Goal: Information Seeking & Learning: Check status

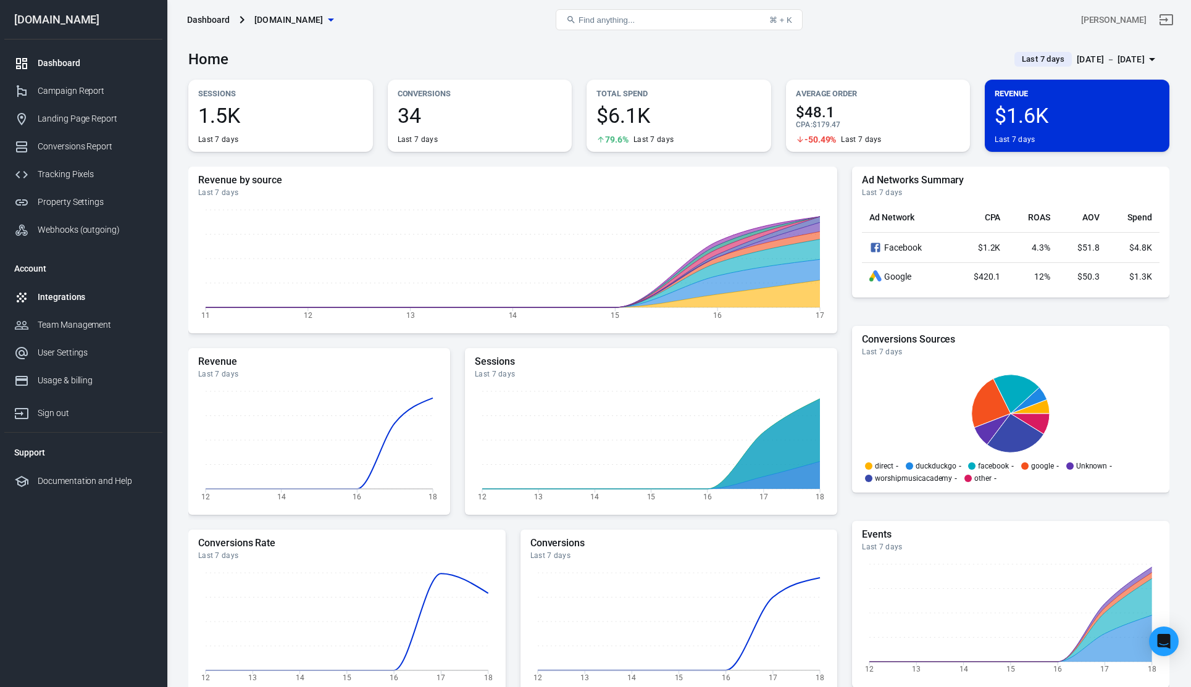
click at [67, 298] on div "Integrations" at bounding box center [95, 297] width 115 height 13
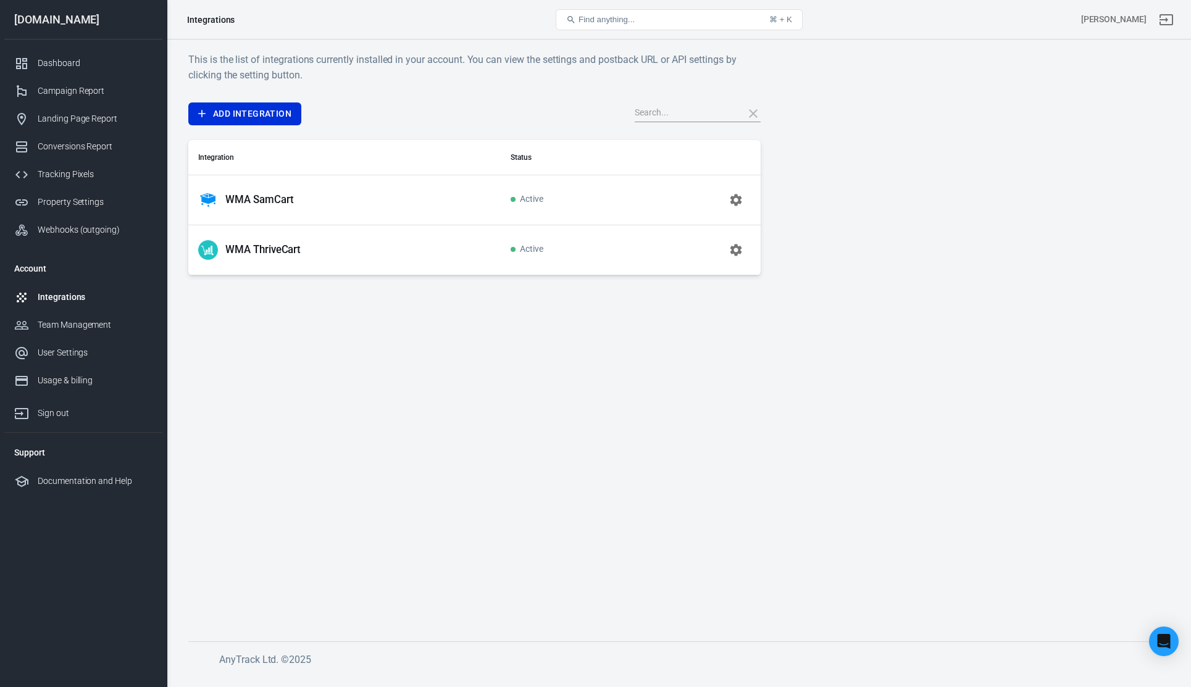
click at [733, 202] on icon "button" at bounding box center [736, 200] width 12 height 12
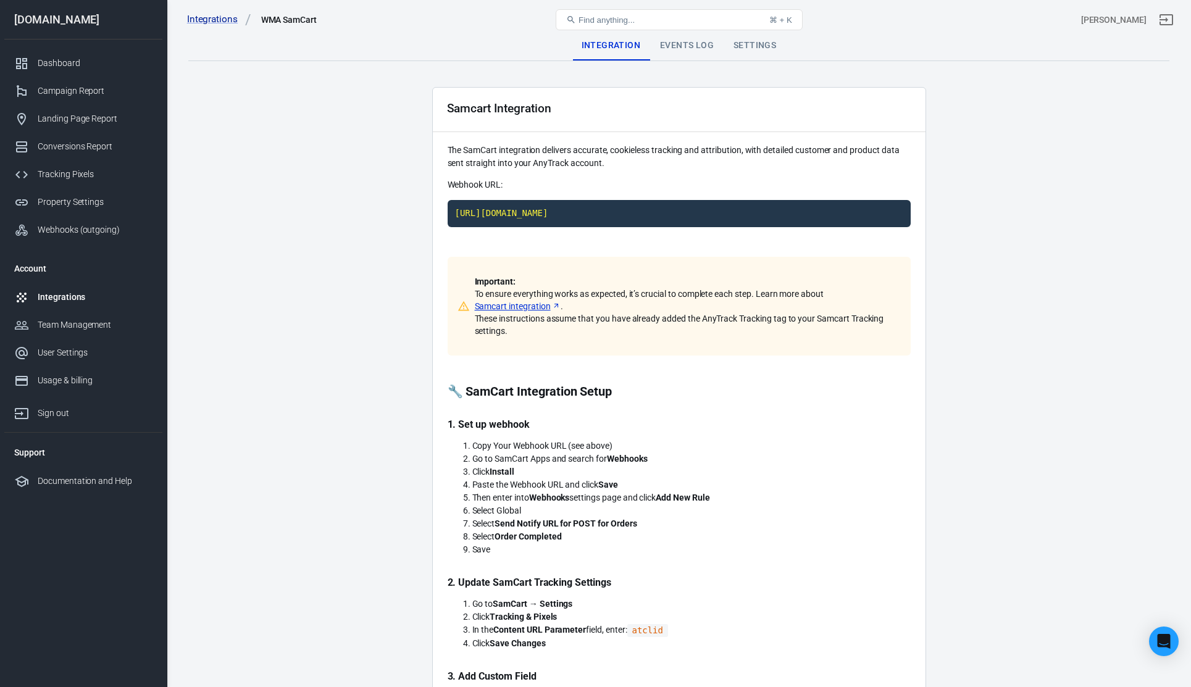
click at [690, 50] on div "Events Log" at bounding box center [686, 46] width 73 height 30
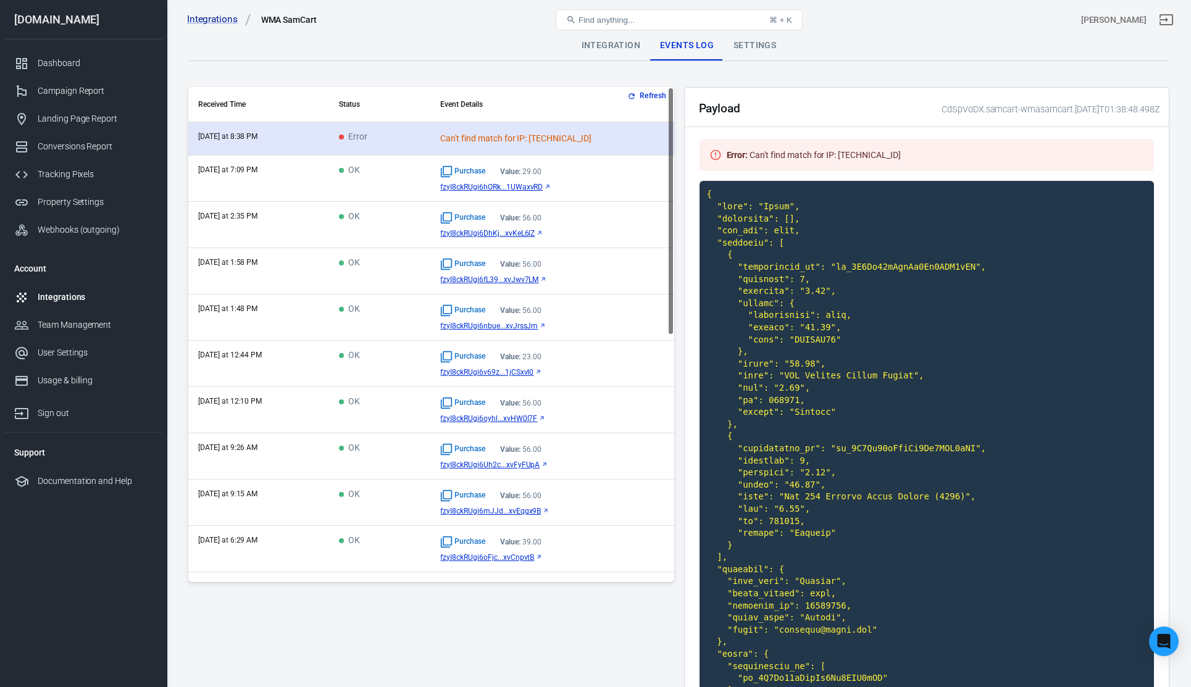
click at [532, 131] on td "Can't find match for IP: [TECHNICAL_ID]" at bounding box center [551, 138] width 243 height 33
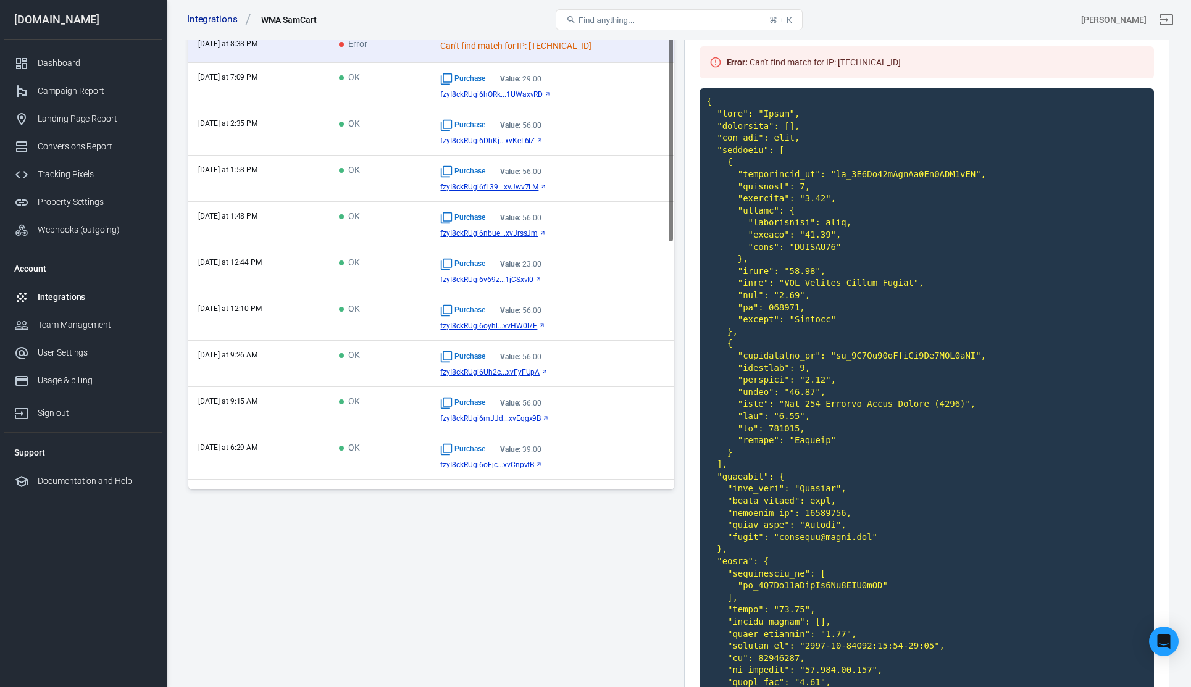
scroll to position [220, 0]
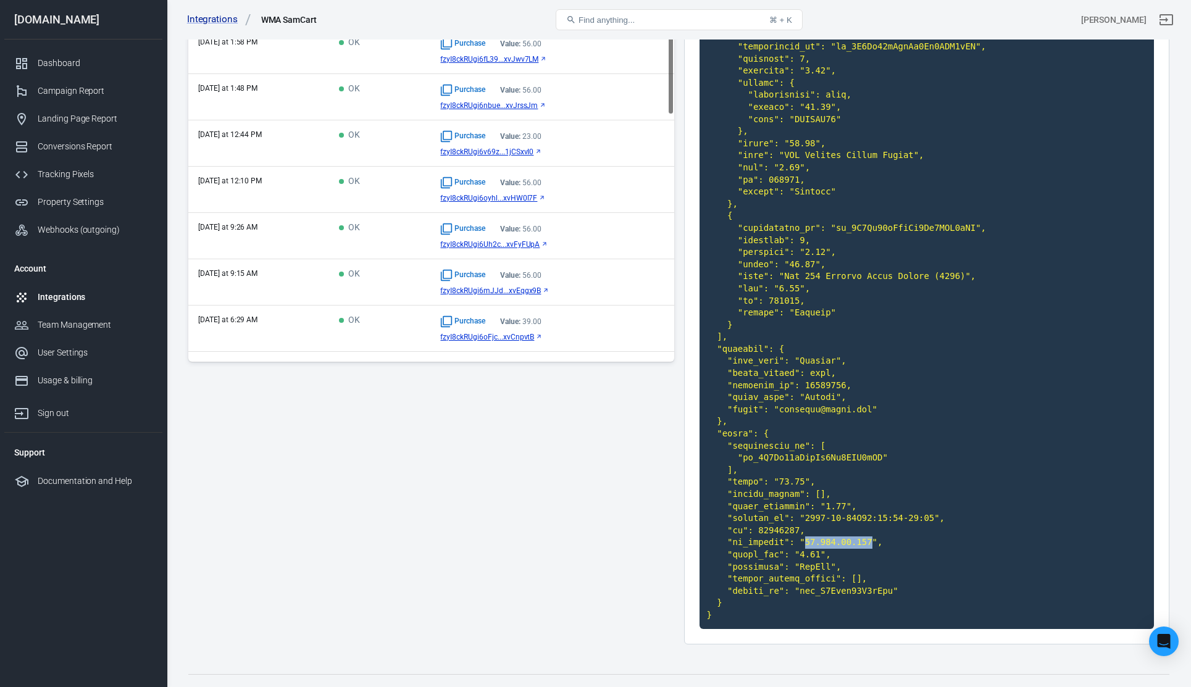
drag, startPoint x: 874, startPoint y: 524, endPoint x: 804, endPoint y: 530, distance: 70.0
click at [804, 530] on code at bounding box center [926, 294] width 455 height 668
copy code "[TECHNICAL_ID]"
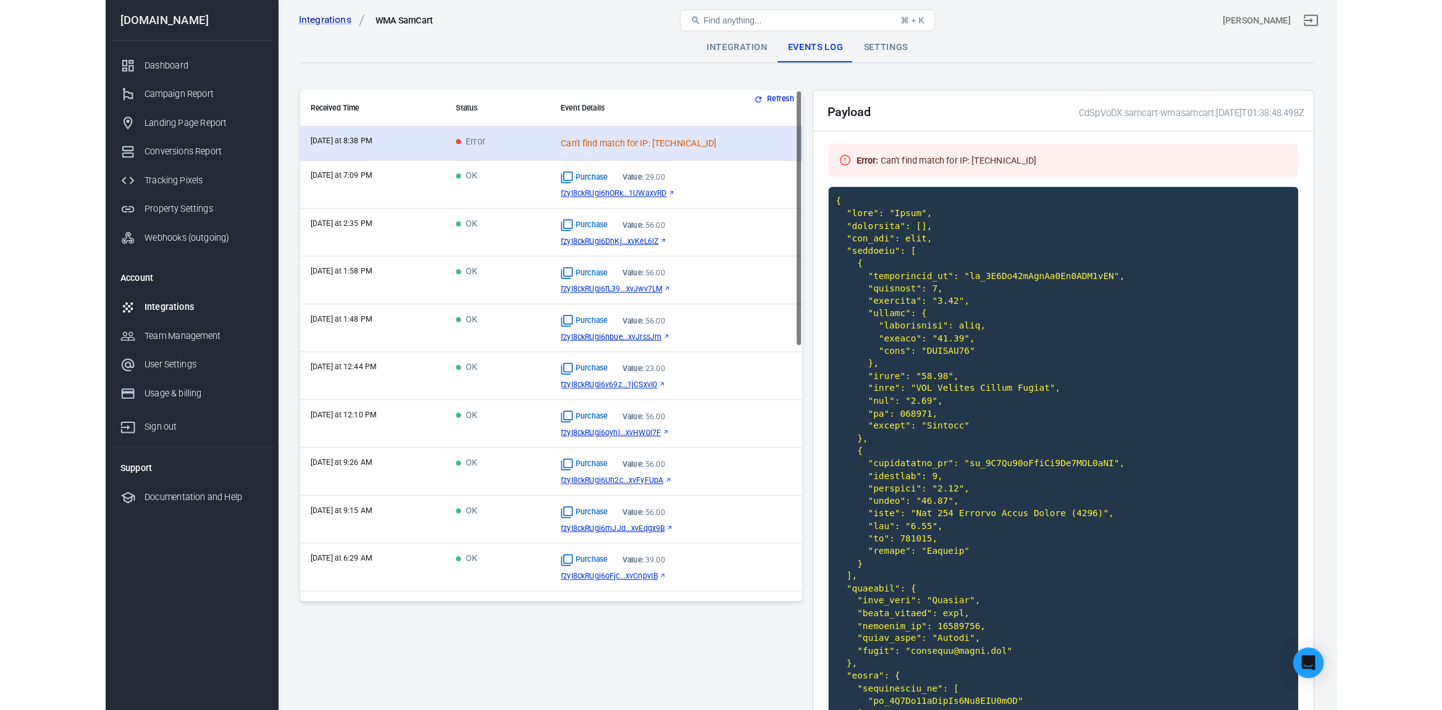
scroll to position [0, 0]
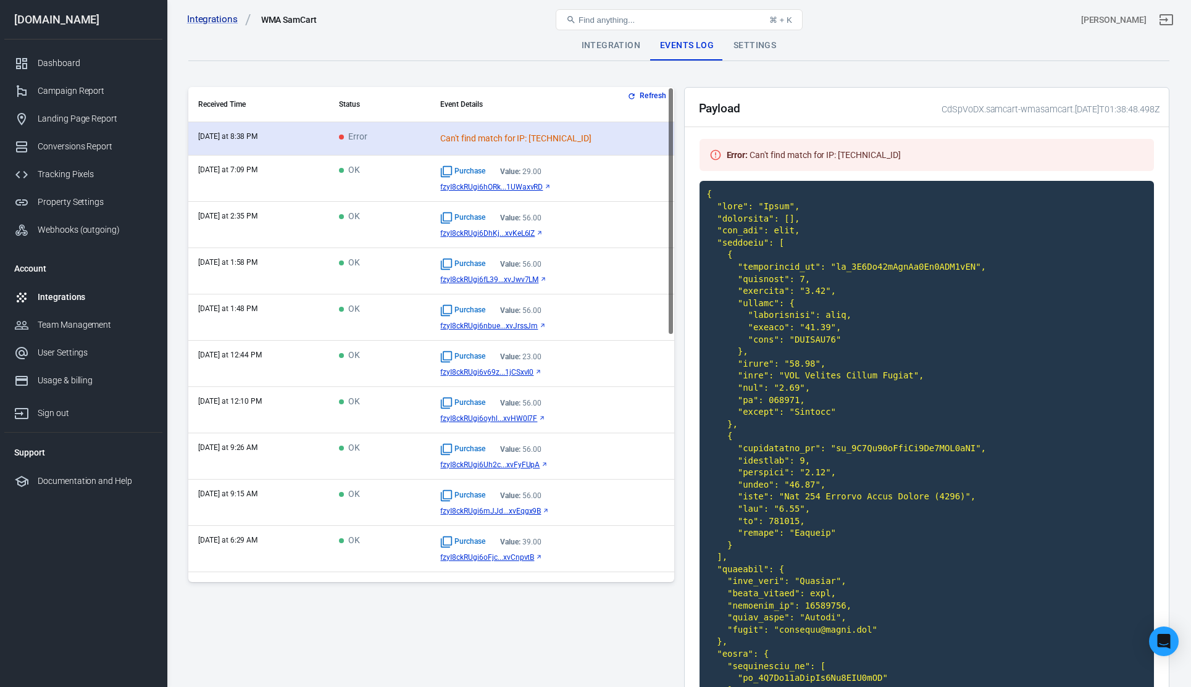
click at [346, 140] on span "Error" at bounding box center [353, 137] width 28 height 10
click at [484, 151] on td "Can't find match for IP: [TECHNICAL_ID]" at bounding box center [551, 138] width 243 height 33
click at [534, 144] on div "Can't find match for IP: [TECHNICAL_ID]" at bounding box center [548, 138] width 216 height 13
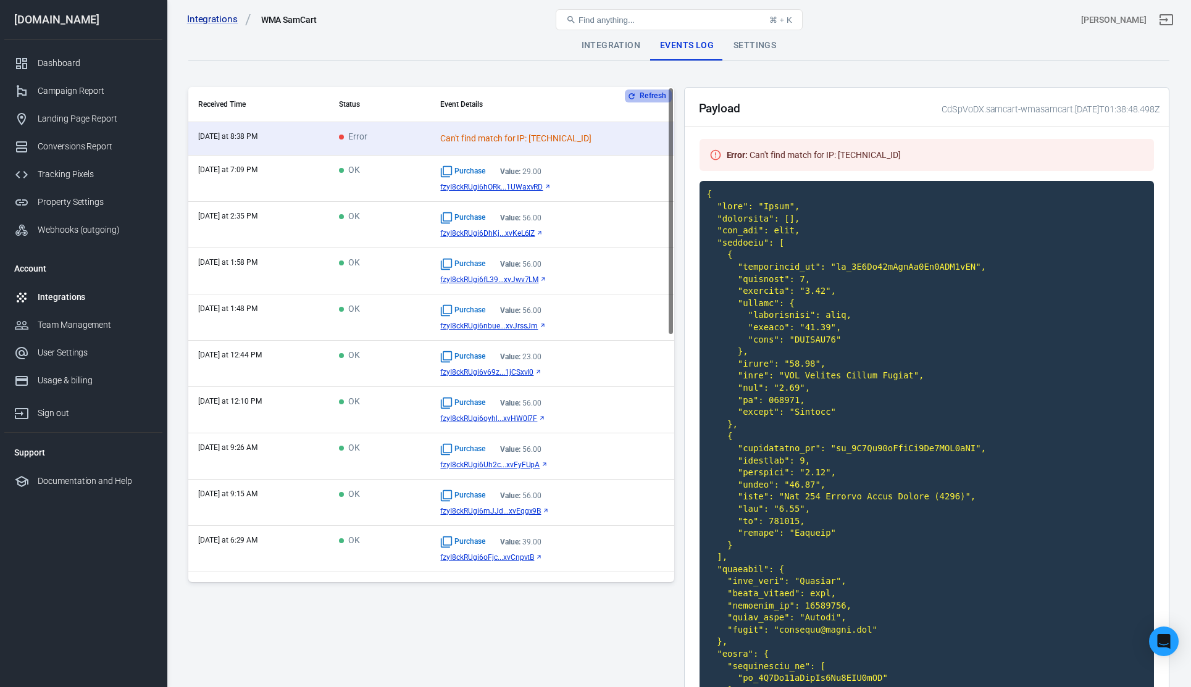
click at [657, 93] on button "Refresh" at bounding box center [648, 96] width 46 height 13
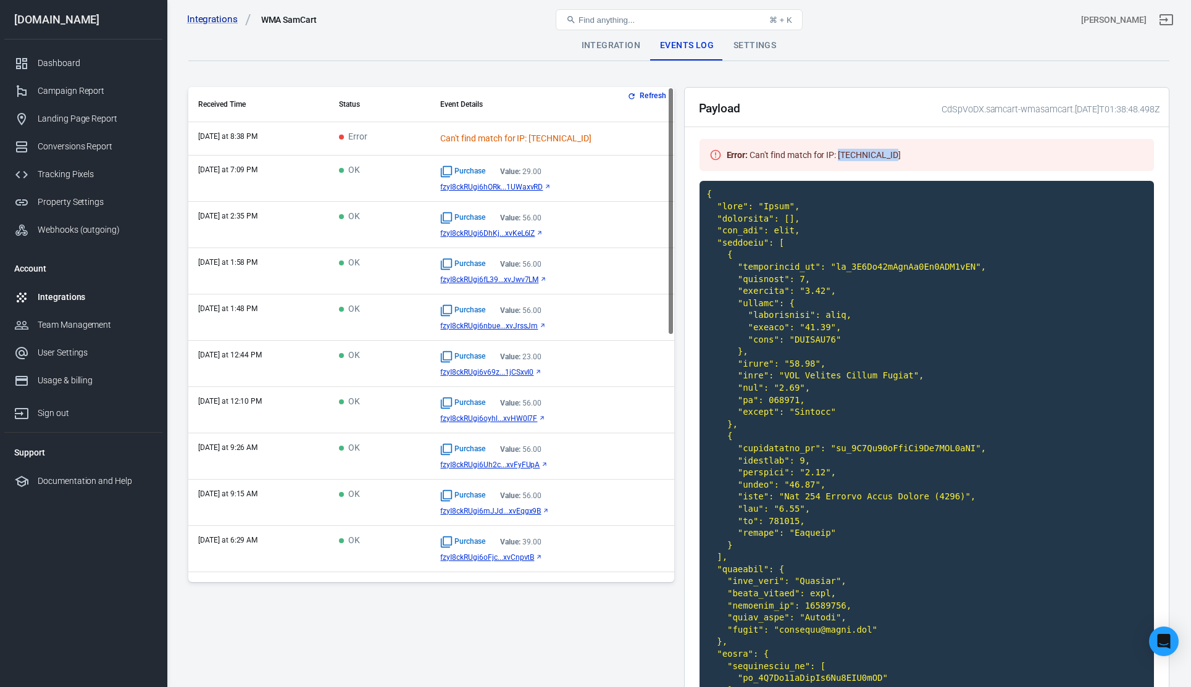
drag, startPoint x: 838, startPoint y: 157, endPoint x: 920, endPoint y: 159, distance: 82.1
click at [920, 159] on div "Error : Can't find match for IP: [TECHNICAL_ID]" at bounding box center [926, 155] width 455 height 32
copy div "[TECHNICAL_ID]"
click at [74, 91] on div "Campaign Report" at bounding box center [95, 91] width 115 height 13
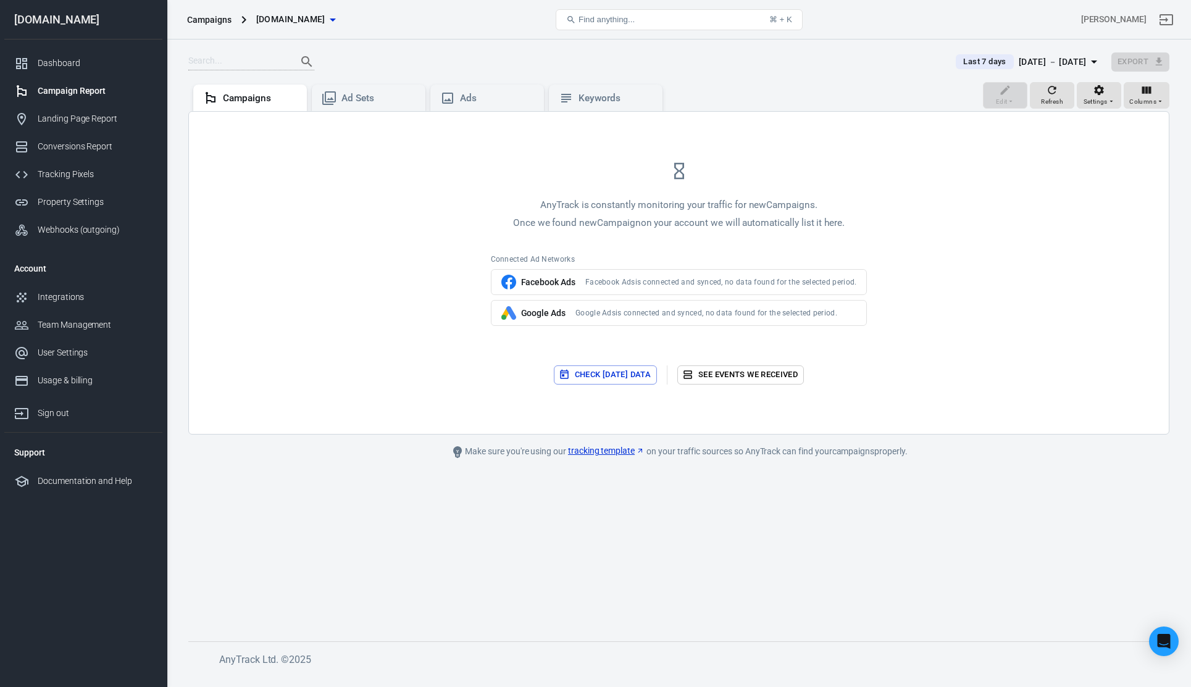
click at [74, 91] on div "Campaign Report" at bounding box center [95, 91] width 115 height 13
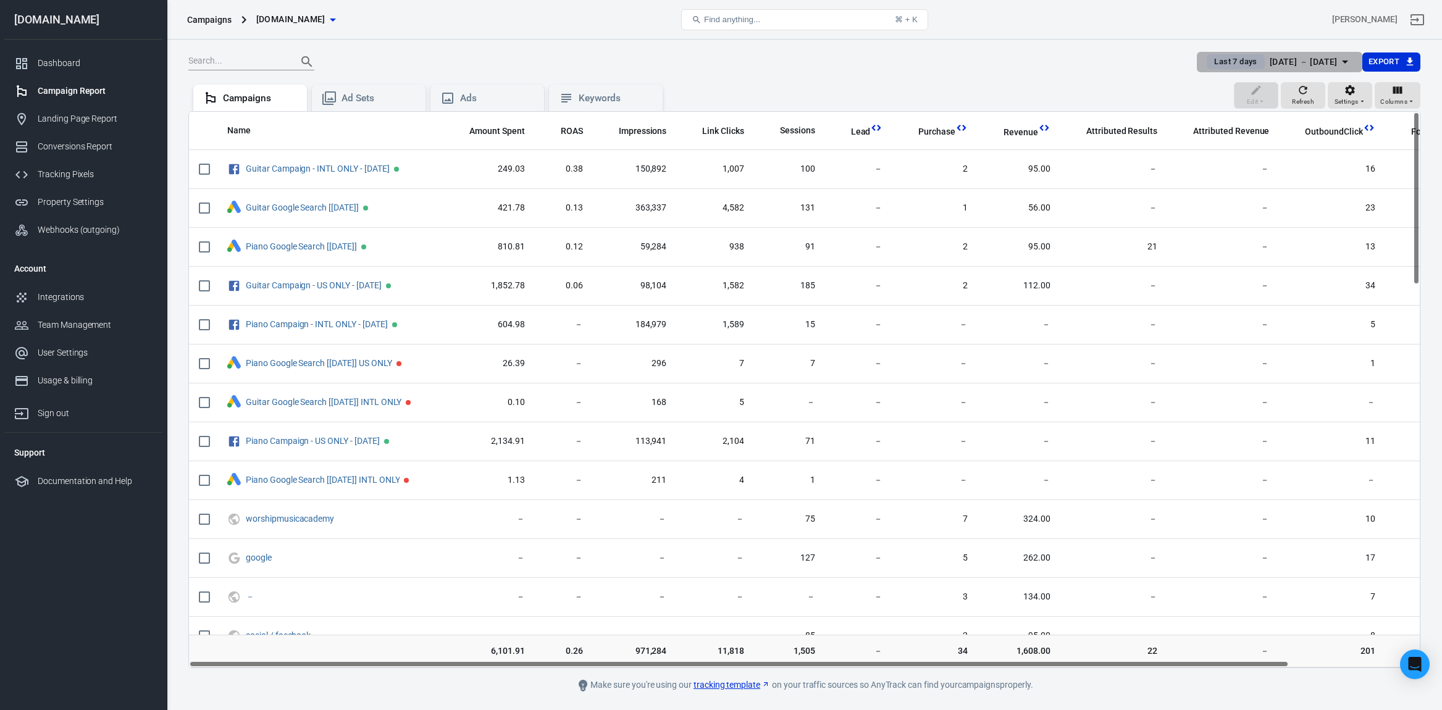
click at [1190, 58] on div "[DATE] － [DATE]" at bounding box center [1303, 61] width 68 height 15
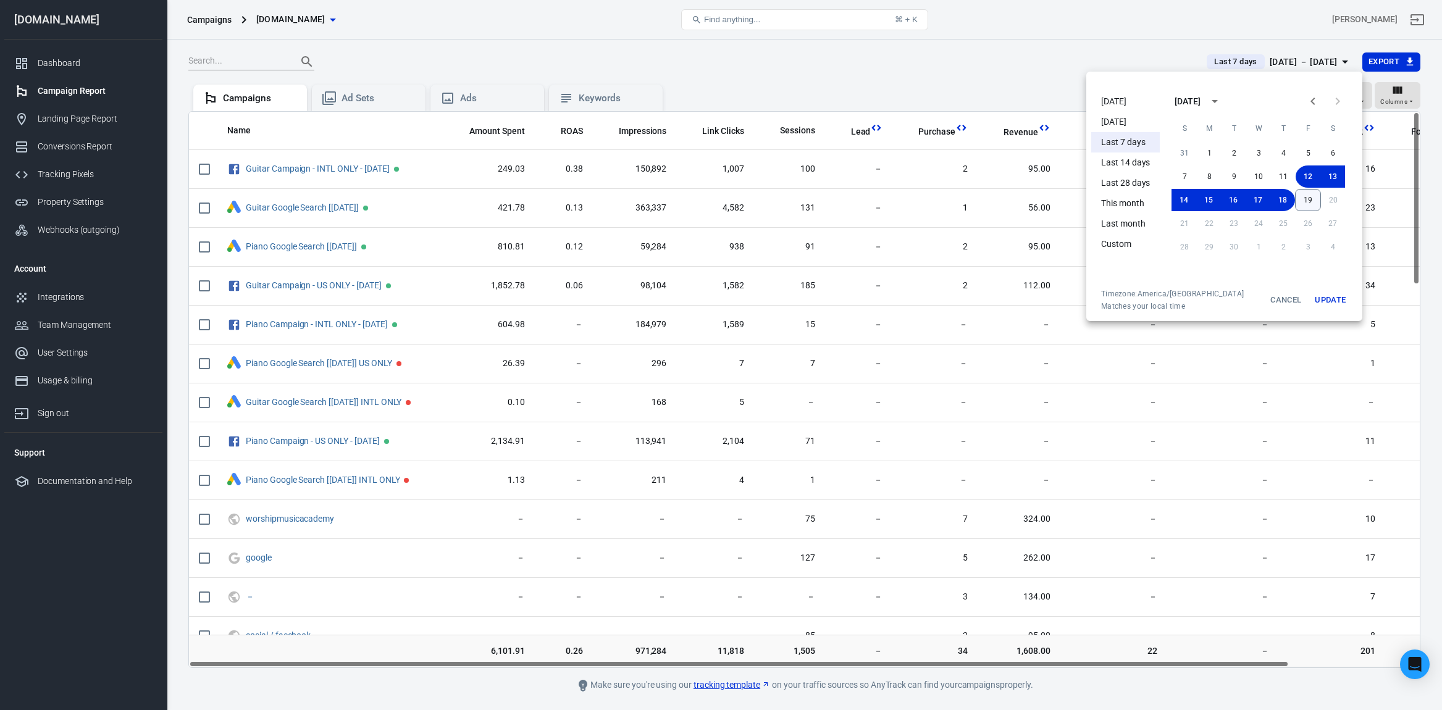
click at [1190, 201] on button "19" at bounding box center [1308, 200] width 26 height 22
click at [1190, 202] on button "19" at bounding box center [1307, 200] width 25 height 22
click at [1190, 298] on button "Update" at bounding box center [1330, 300] width 40 height 22
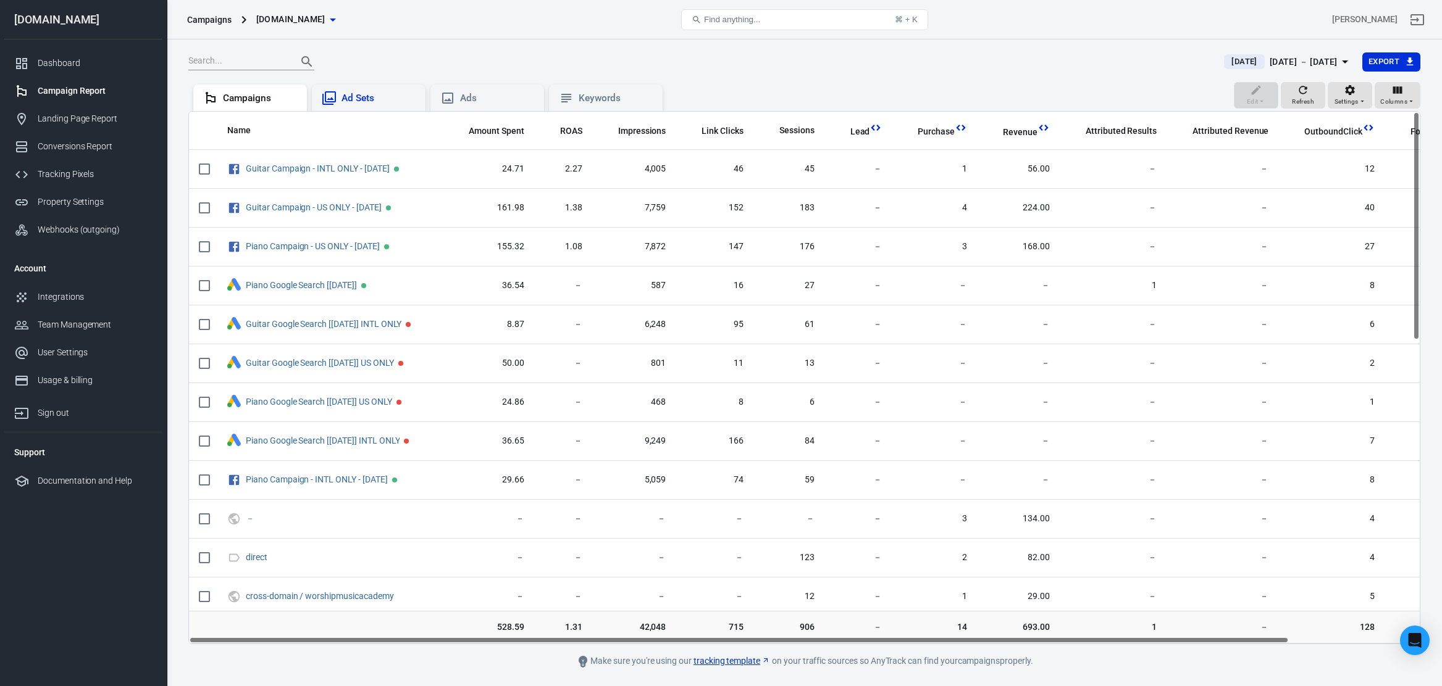
click at [364, 104] on div "Ad Sets" at bounding box center [378, 98] width 74 height 13
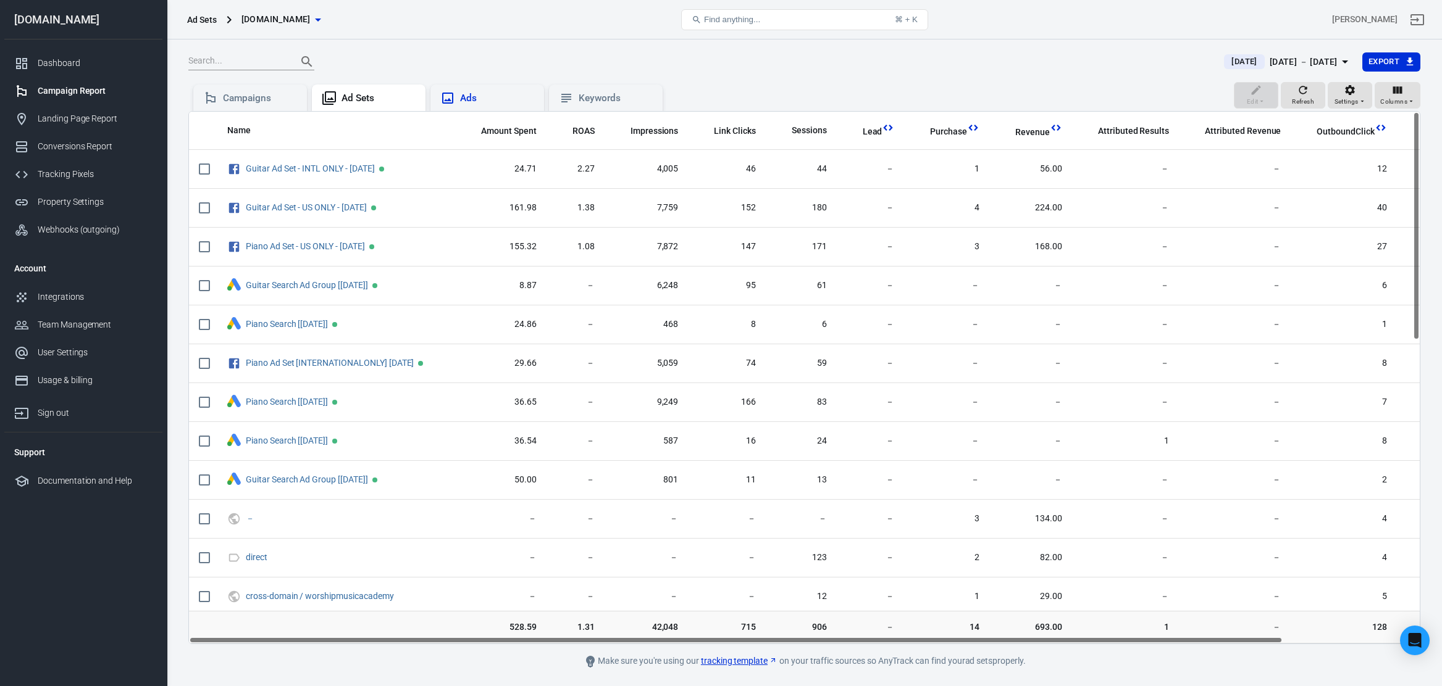
click at [470, 105] on div "Ads" at bounding box center [487, 98] width 94 height 15
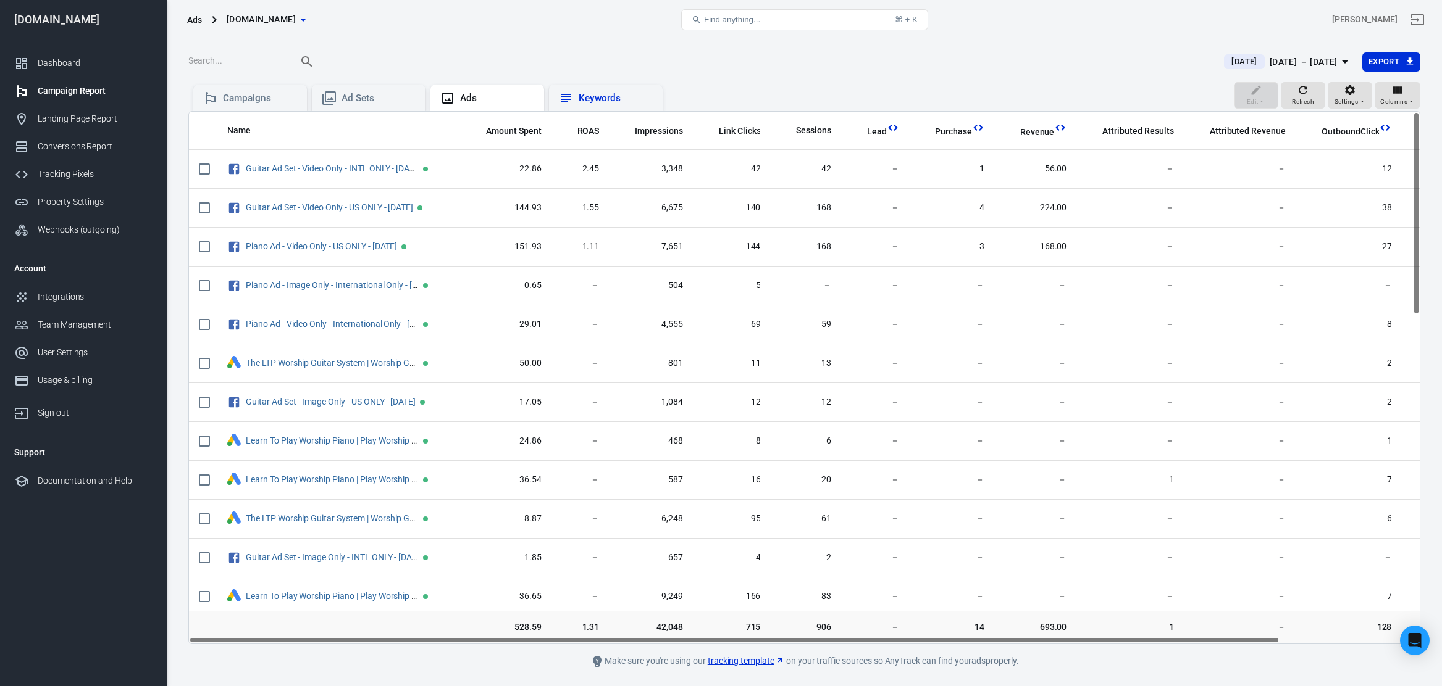
click at [598, 101] on div "Keywords" at bounding box center [615, 98] width 74 height 13
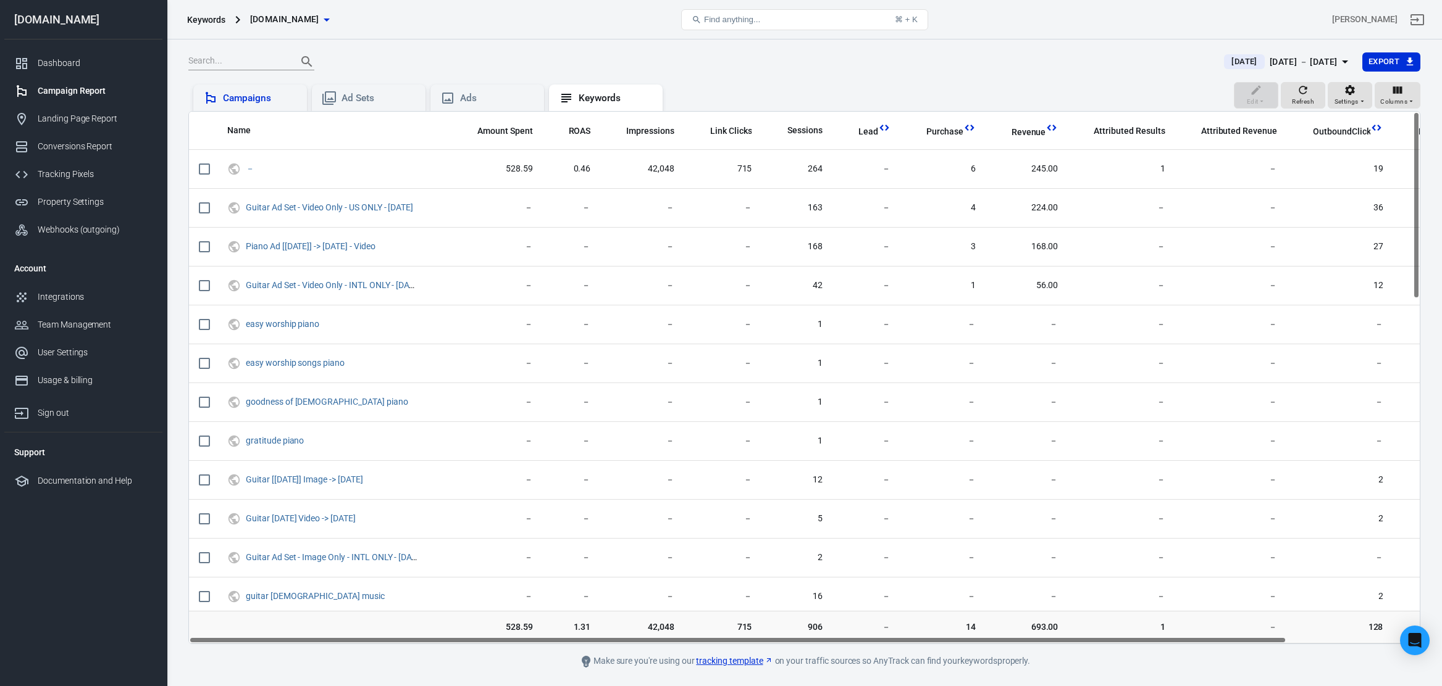
click at [276, 92] on div "Campaigns" at bounding box center [260, 98] width 74 height 13
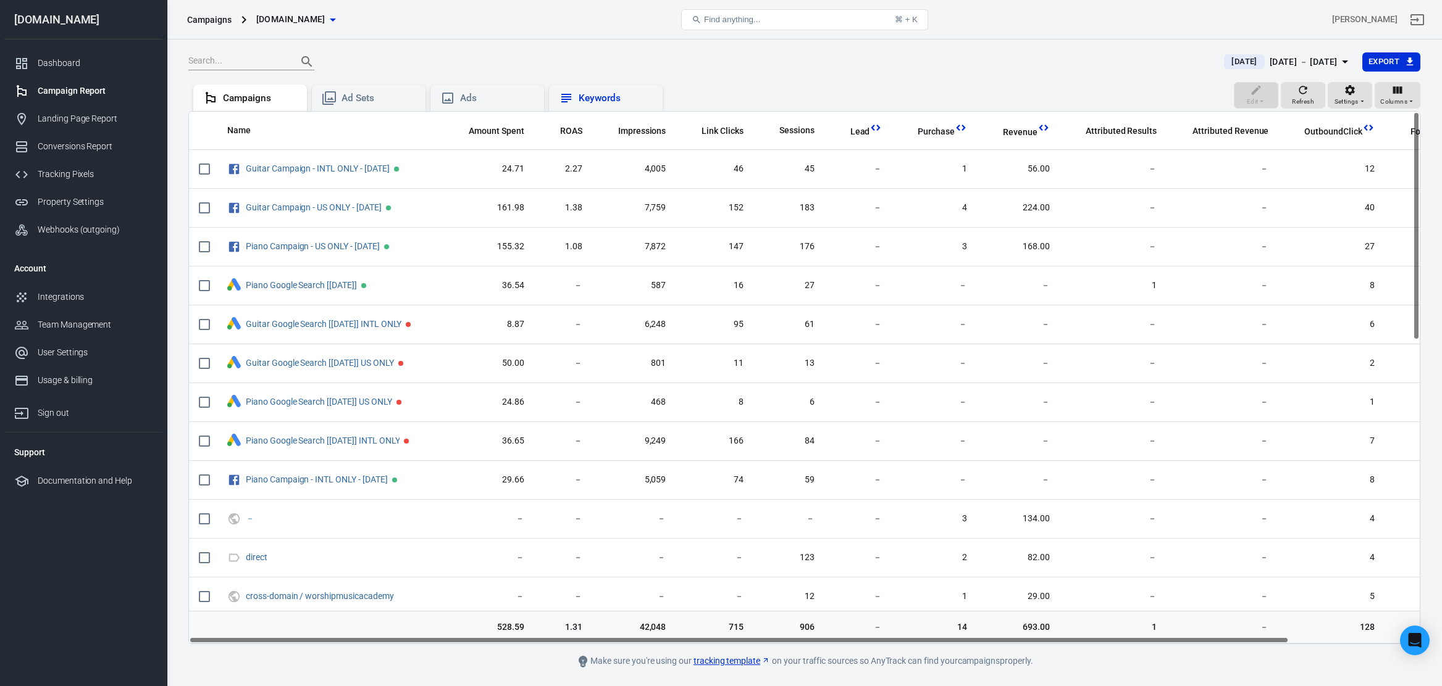
click at [632, 93] on div "Keywords" at bounding box center [615, 98] width 74 height 13
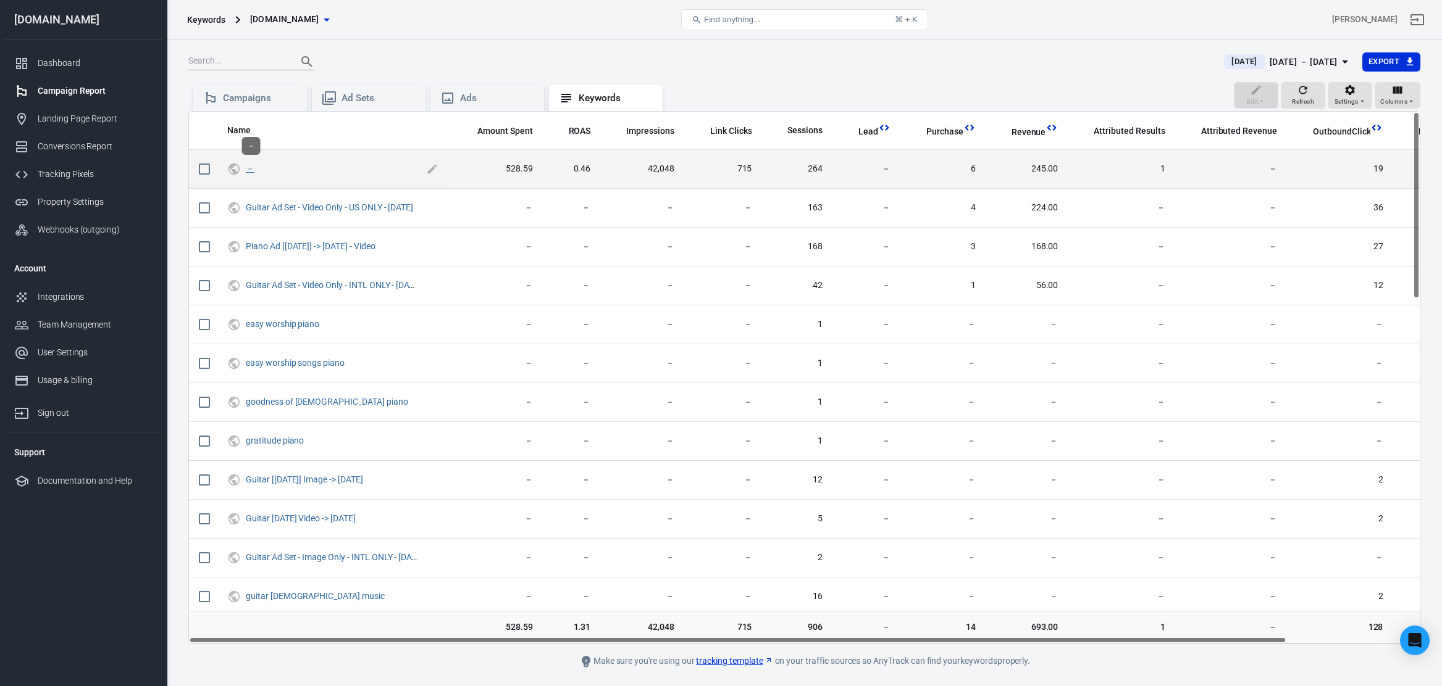
click at [251, 170] on link "－" at bounding box center [250, 169] width 9 height 10
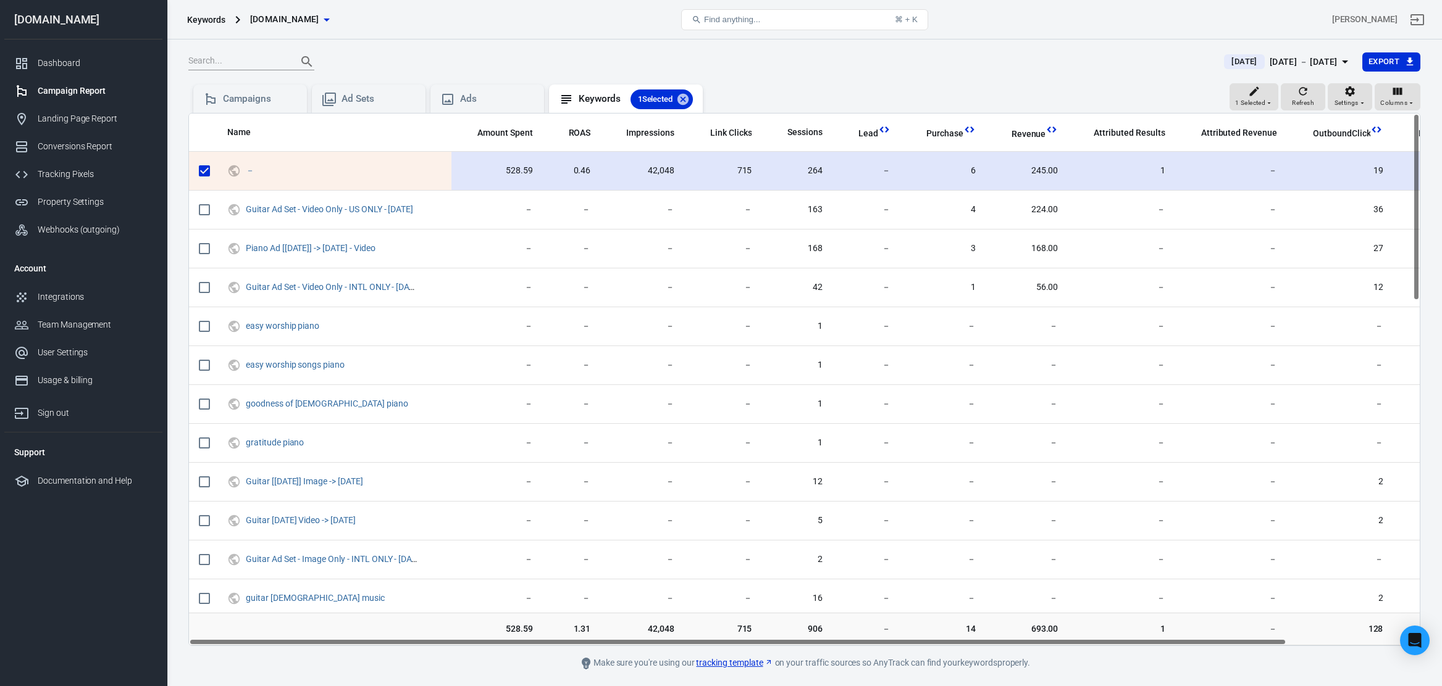
click at [200, 167] on input "scrollable content" at bounding box center [204, 171] width 26 height 26
checkbox input "false"
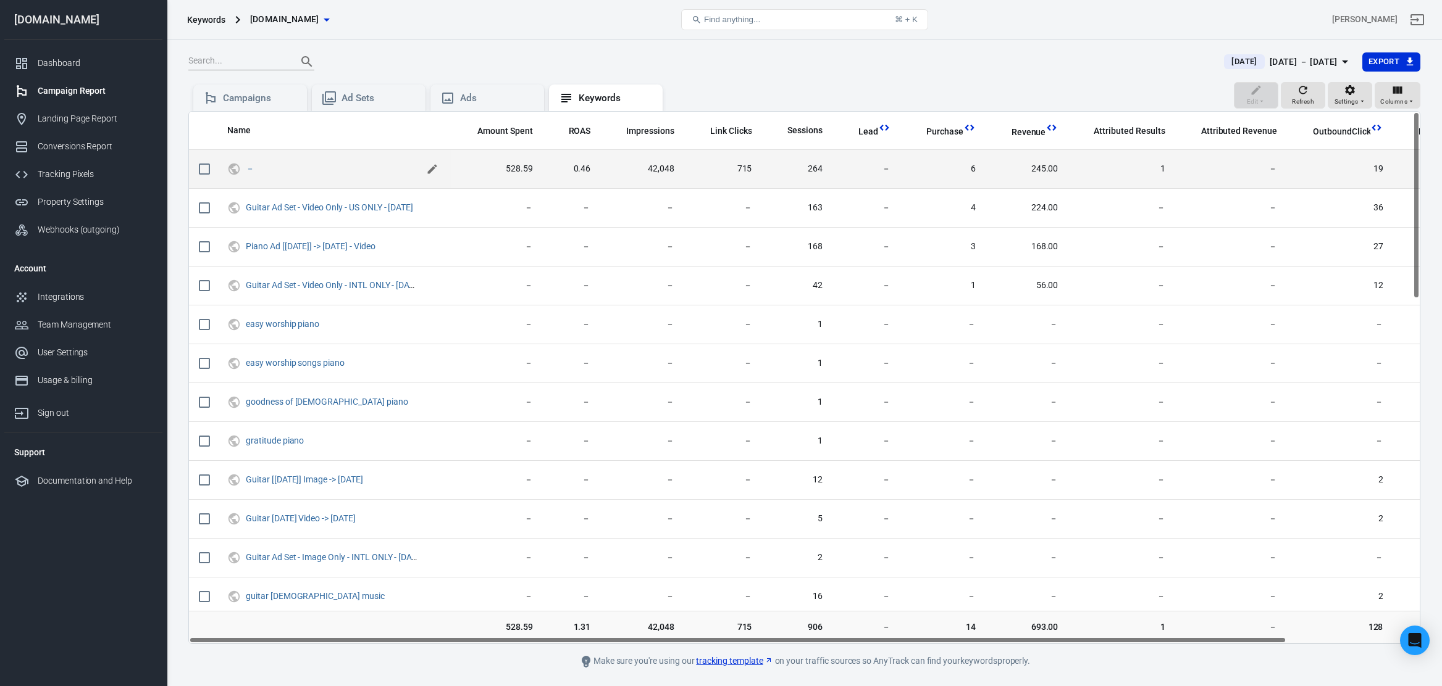
click at [432, 169] on icon "scrollable content" at bounding box center [431, 168] width 9 height 9
click at [336, 167] on input "－" at bounding box center [332, 169] width 172 height 16
click at [433, 167] on icon "scrollable content" at bounding box center [432, 168] width 9 height 9
click at [284, 95] on div "Campaigns" at bounding box center [260, 98] width 74 height 13
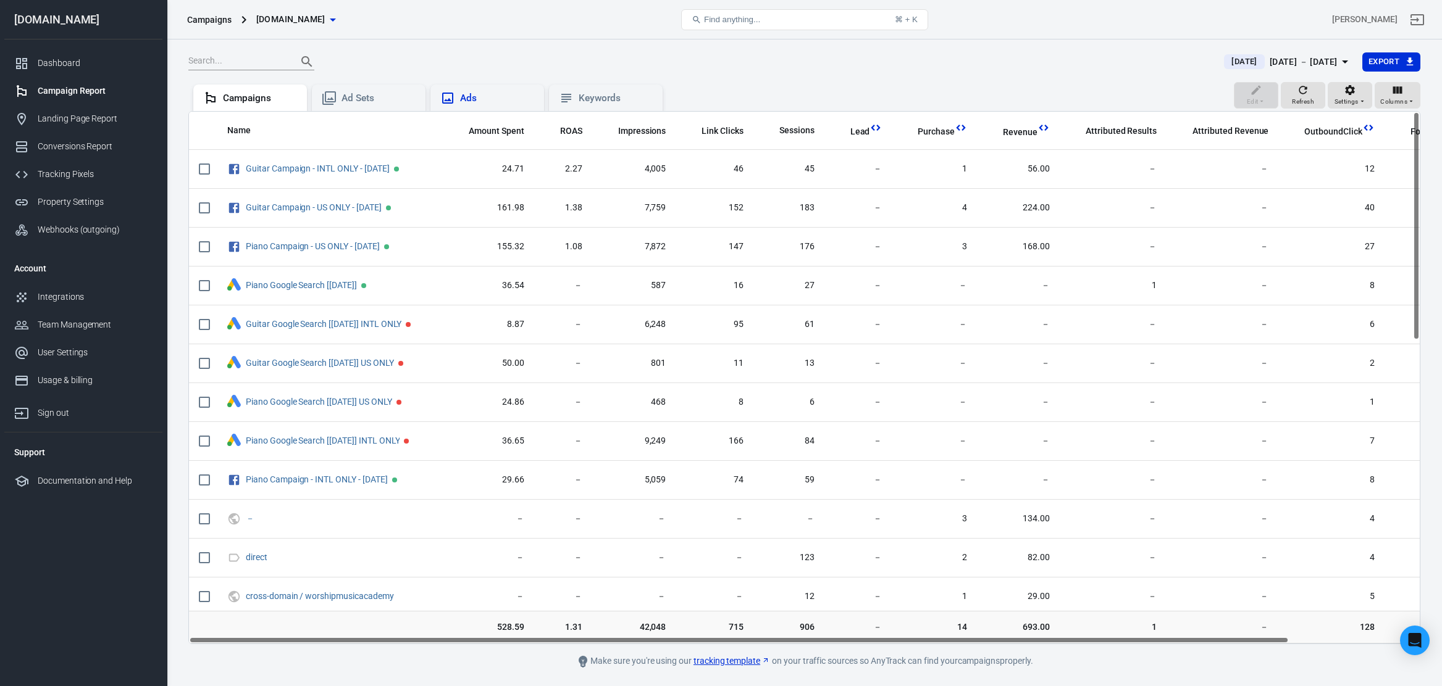
click at [488, 104] on div "Ads" at bounding box center [497, 98] width 74 height 13
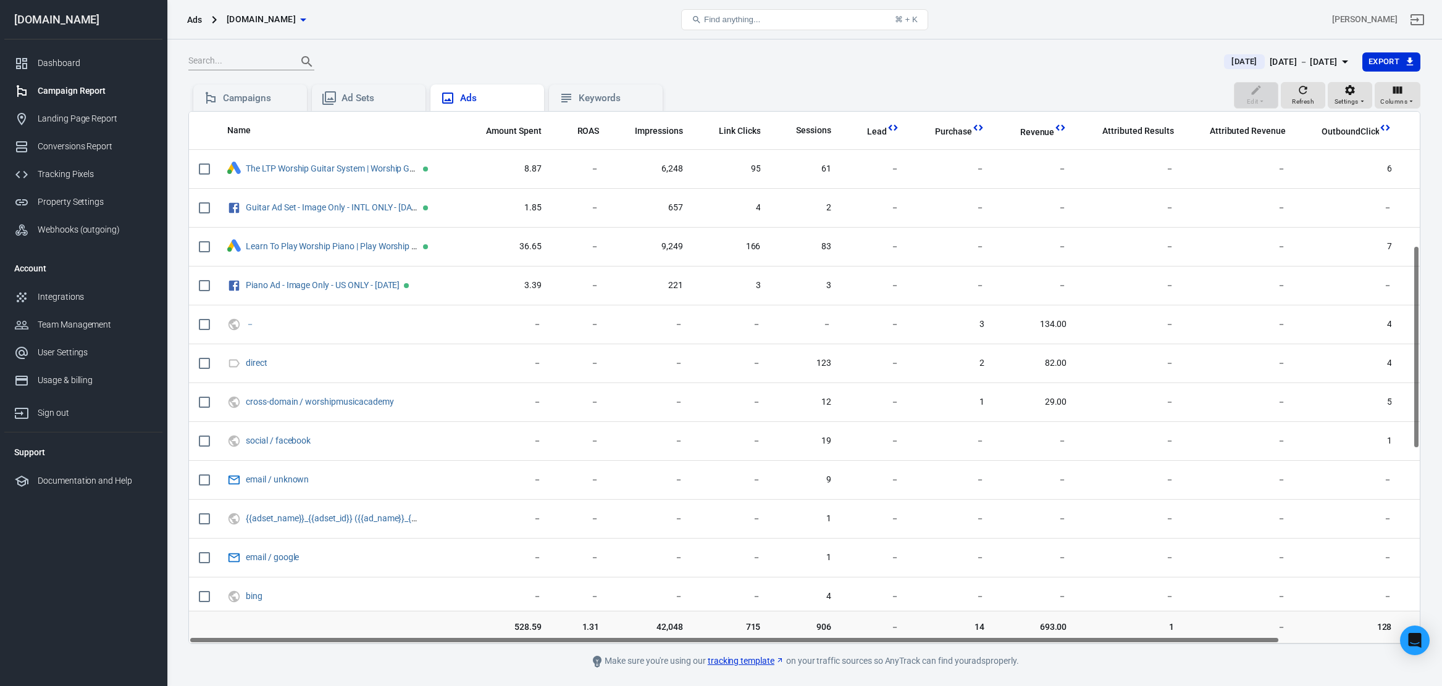
scroll to position [350, 0]
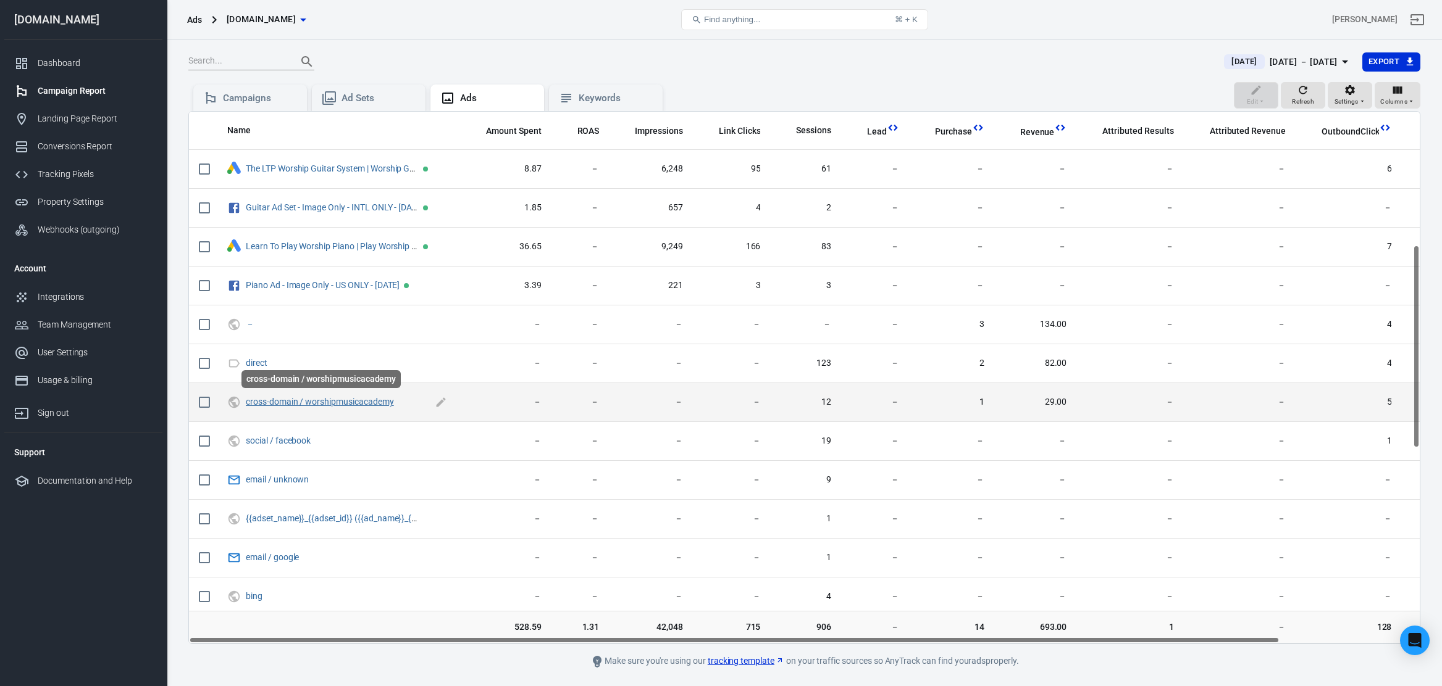
click at [335, 402] on link "cross-domain / worshipmusicacademy" at bounding box center [320, 402] width 148 height 10
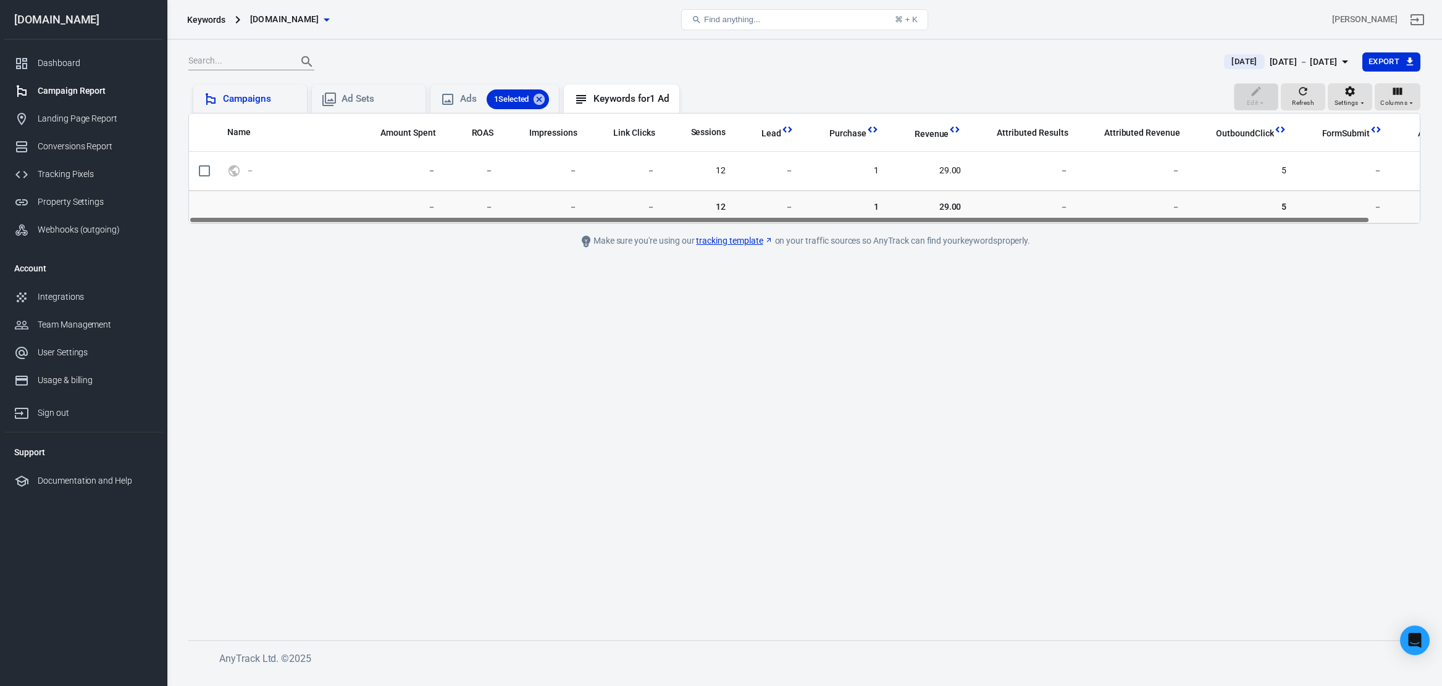
click at [280, 104] on div "Campaigns" at bounding box center [260, 99] width 74 height 13
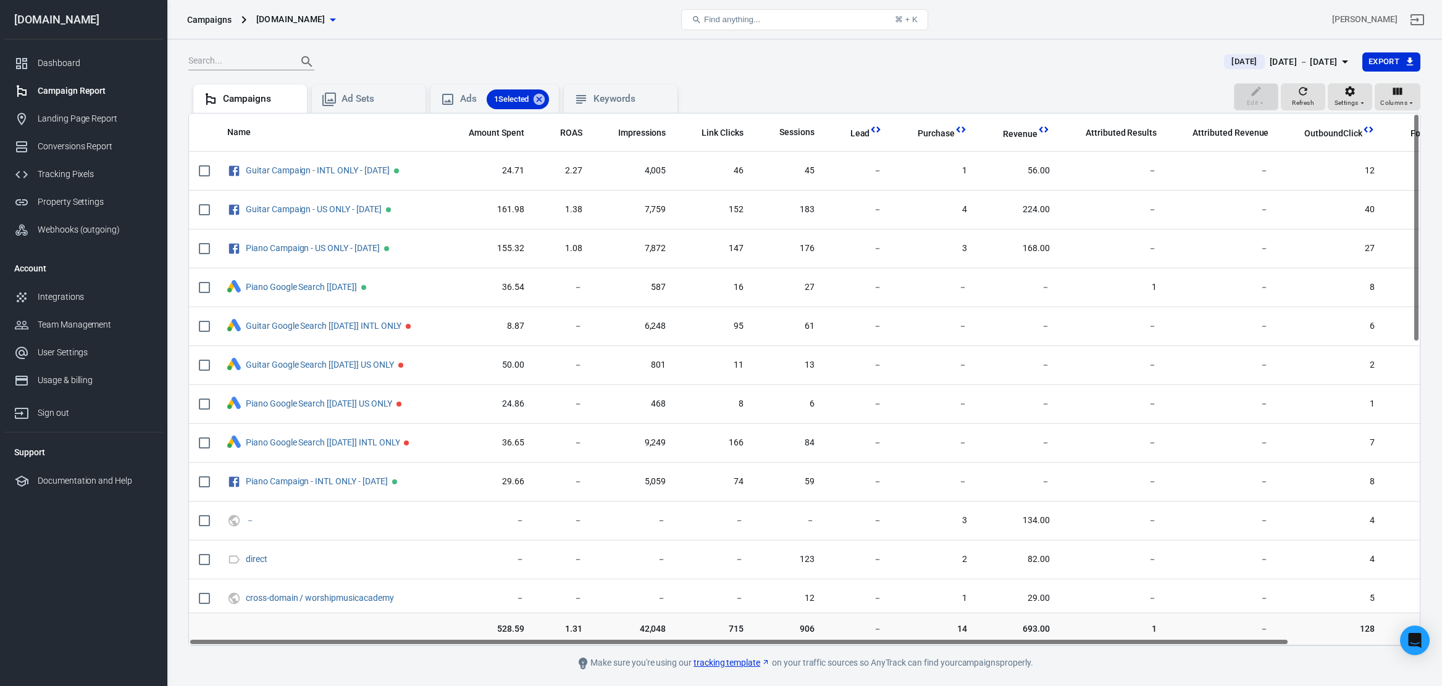
click at [227, 25] on div "Campaigns" at bounding box center [209, 20] width 44 height 12
click at [219, 21] on div "Campaigns" at bounding box center [209, 20] width 44 height 12
click at [74, 70] on link "Dashboard" at bounding box center [83, 63] width 158 height 28
